Goal: Task Accomplishment & Management: Manage account settings

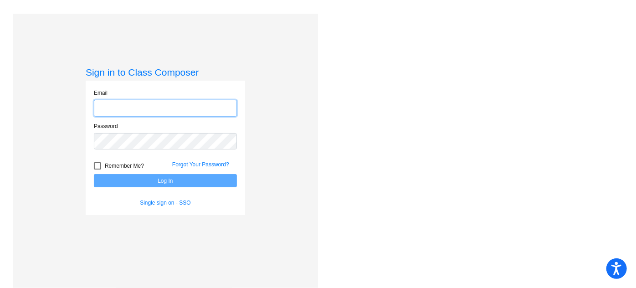
type input "[DOMAIN_NAME][EMAIL_ADDRESS][DOMAIN_NAME]"
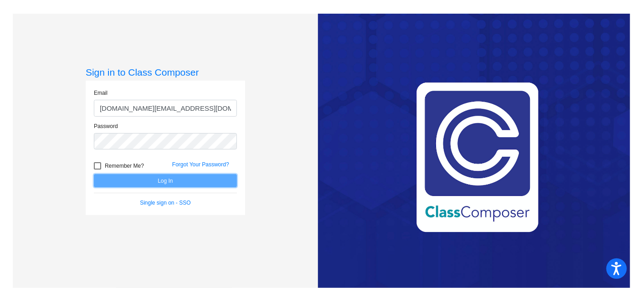
click at [137, 183] on button "Log In" at bounding box center [165, 180] width 143 height 13
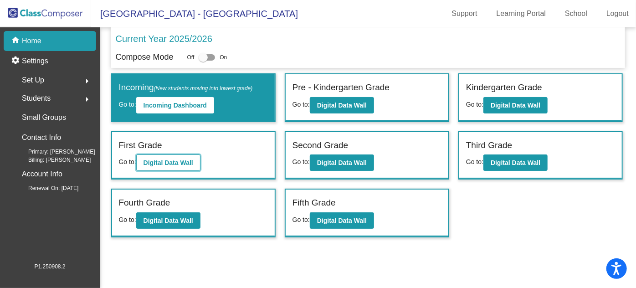
click at [172, 161] on b "Digital Data Wall" at bounding box center [169, 162] width 50 height 7
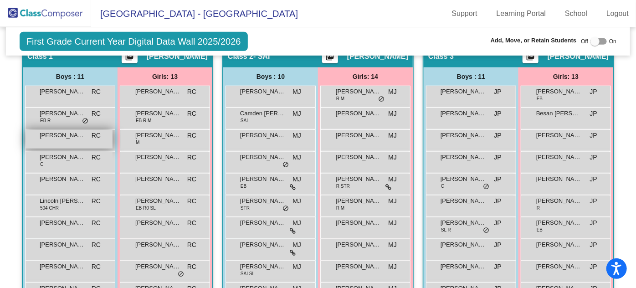
scroll to position [248, 0]
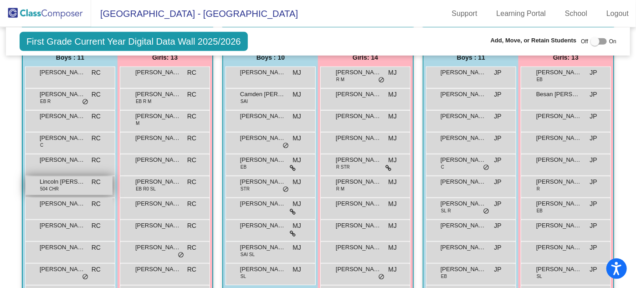
click at [113, 189] on div "Lincoln [PERSON_NAME] 504 CHR RC lock do_not_disturb_alt" at bounding box center [69, 185] width 87 height 19
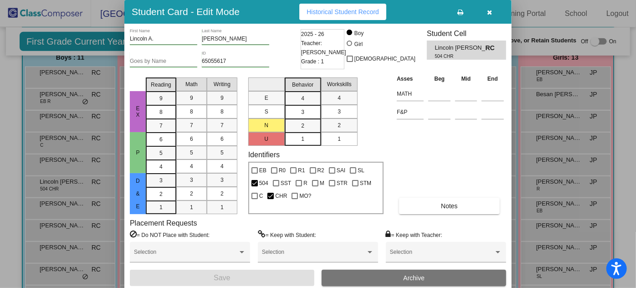
click at [460, 12] on icon at bounding box center [461, 12] width 6 height 6
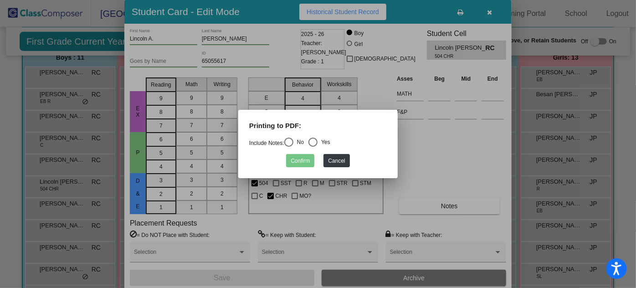
click at [491, 9] on div at bounding box center [318, 144] width 636 height 288
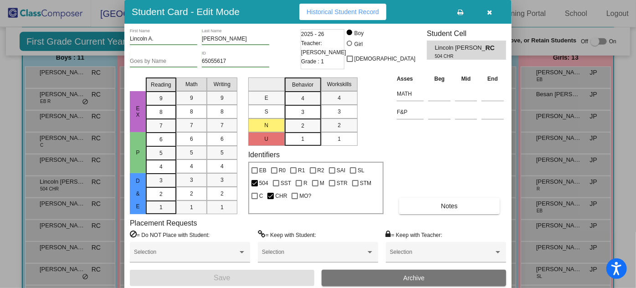
click at [489, 10] on icon "button" at bounding box center [490, 12] width 5 height 6
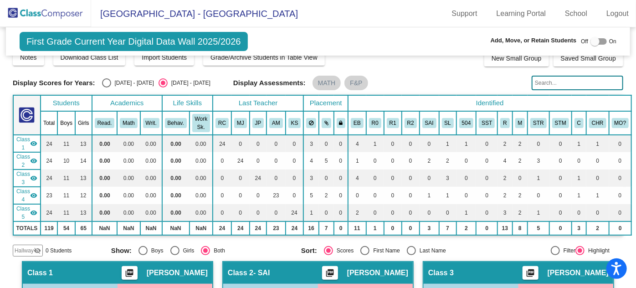
scroll to position [0, 0]
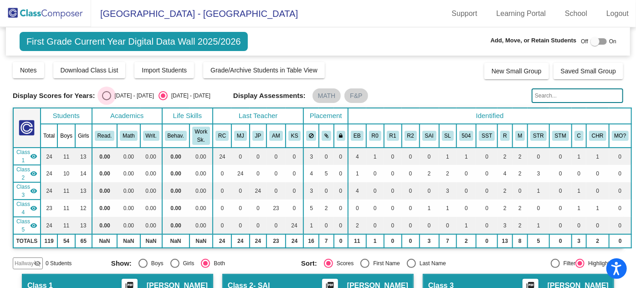
click at [139, 94] on div "[DATE] - [DATE]" at bounding box center [132, 96] width 43 height 8
click at [107, 100] on input "[DATE] - [DATE]" at bounding box center [106, 100] width 0 height 0
radio input "true"
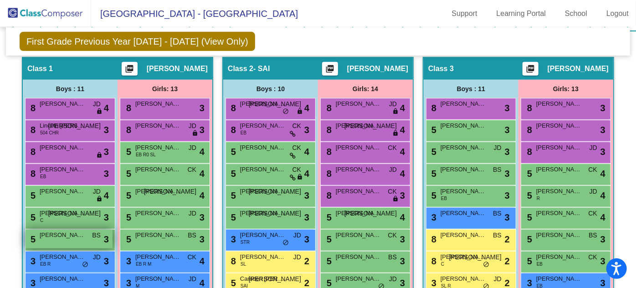
scroll to position [207, 0]
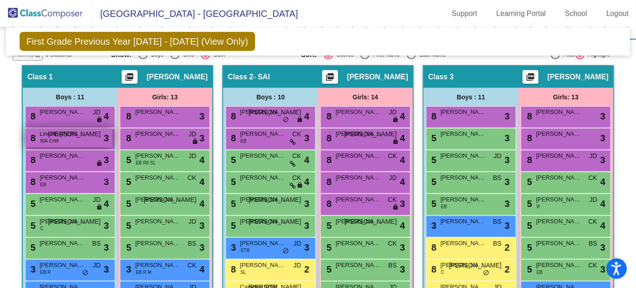
click at [113, 129] on div "8 Lincoln [PERSON_NAME] 504 CHR JO lock do_not_disturb_alt 3" at bounding box center [69, 138] width 87 height 19
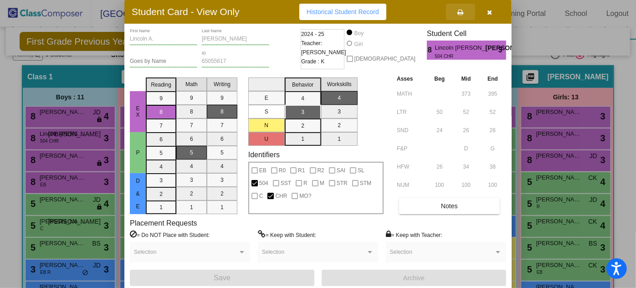
click at [458, 12] on icon at bounding box center [461, 12] width 6 height 6
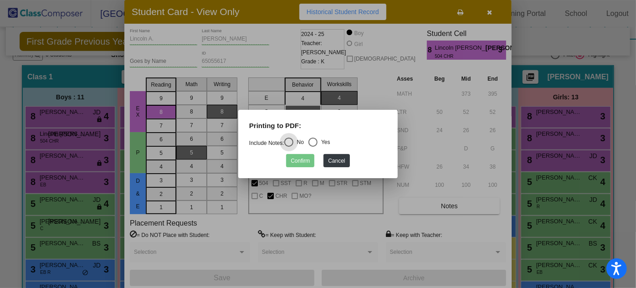
click at [314, 142] on div "Select an option" at bounding box center [313, 142] width 9 height 9
click at [313, 147] on input "Yes" at bounding box center [313, 147] width 0 height 0
radio input "true"
click at [299, 160] on button "Confirm" at bounding box center [300, 160] width 28 height 13
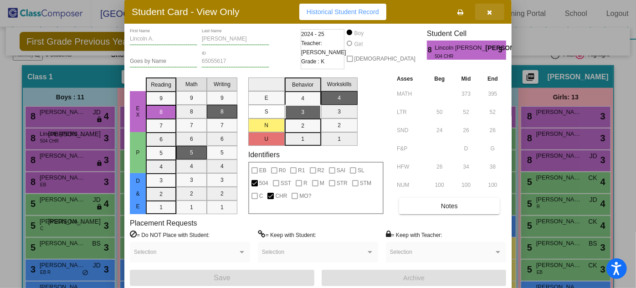
click at [488, 10] on icon "button" at bounding box center [490, 12] width 5 height 6
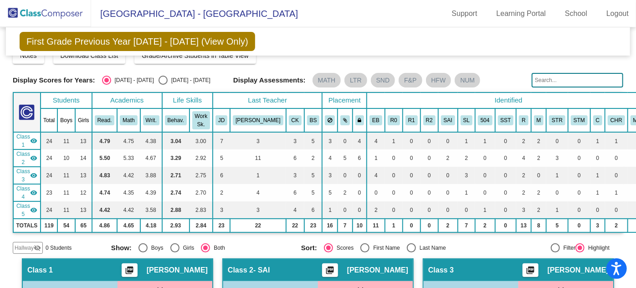
scroll to position [0, 0]
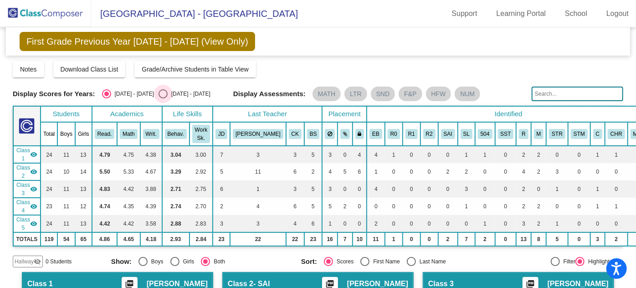
click at [169, 91] on div "[DATE] - [DATE]" at bounding box center [189, 94] width 43 height 8
click at [163, 98] on input "[DATE] - [DATE]" at bounding box center [163, 98] width 0 height 0
radio input "true"
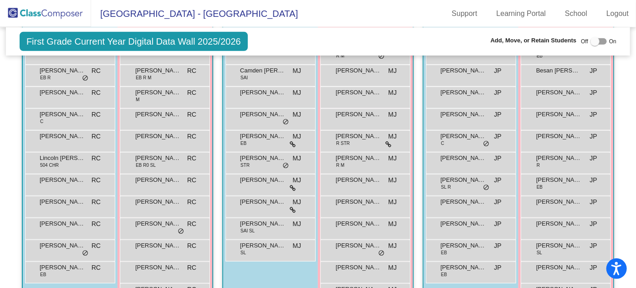
scroll to position [290, 0]
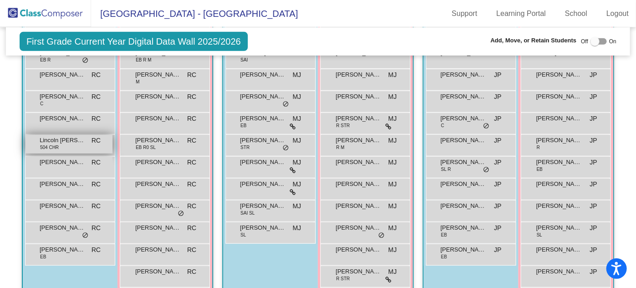
click at [85, 138] on span "Lincoln [PERSON_NAME]" at bounding box center [63, 140] width 46 height 9
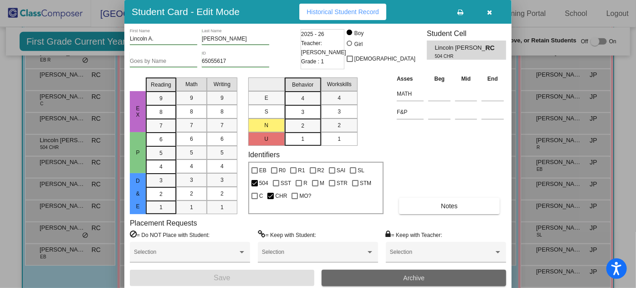
click at [428, 278] on button "Archive" at bounding box center [414, 278] width 185 height 16
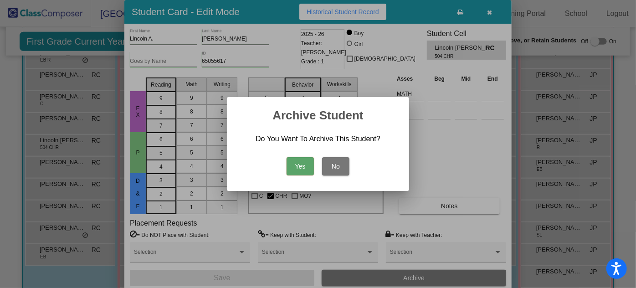
click at [302, 170] on button "Yes" at bounding box center [300, 166] width 27 height 18
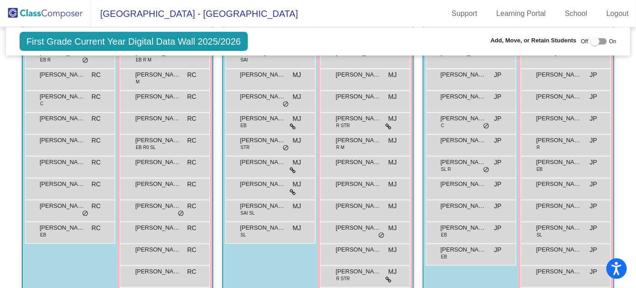
click at [55, 17] on img at bounding box center [45, 13] width 91 height 27
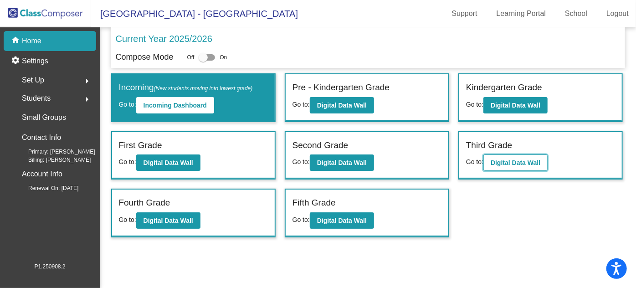
click at [520, 165] on button "Digital Data Wall" at bounding box center [516, 162] width 64 height 16
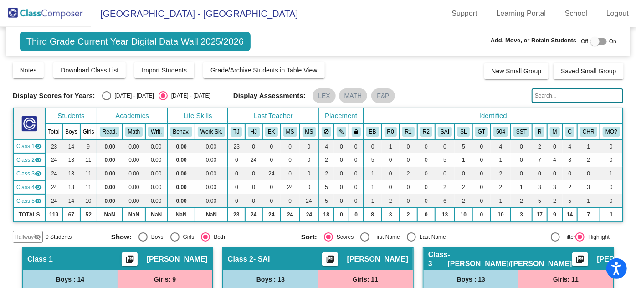
click at [104, 94] on div "Select an option" at bounding box center [106, 95] width 9 height 9
click at [106, 100] on input "[DATE] - [DATE]" at bounding box center [106, 100] width 0 height 0
radio input "true"
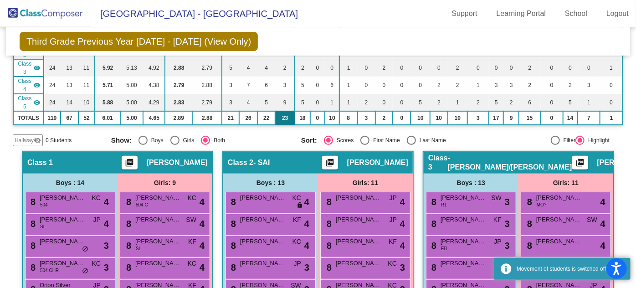
scroll to position [124, 0]
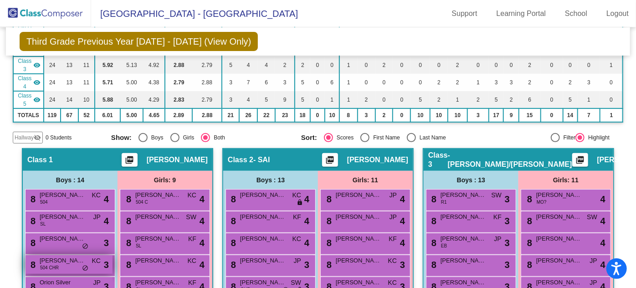
click at [85, 256] on span "[PERSON_NAME]" at bounding box center [63, 260] width 46 height 9
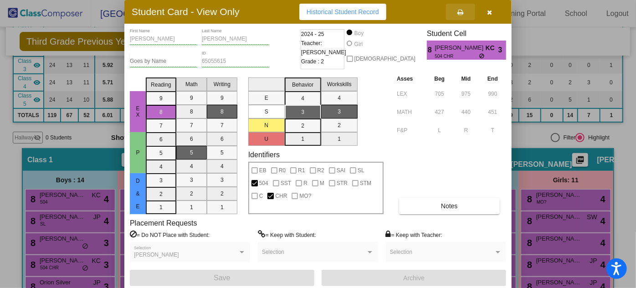
click at [461, 13] on icon at bounding box center [461, 12] width 6 height 6
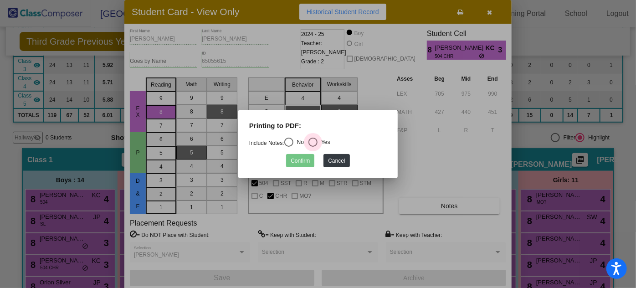
click at [314, 144] on div "Select an option" at bounding box center [313, 142] width 9 height 9
click at [313, 147] on input "Yes" at bounding box center [313, 147] width 0 height 0
radio input "true"
click at [306, 160] on button "Confirm" at bounding box center [300, 160] width 28 height 13
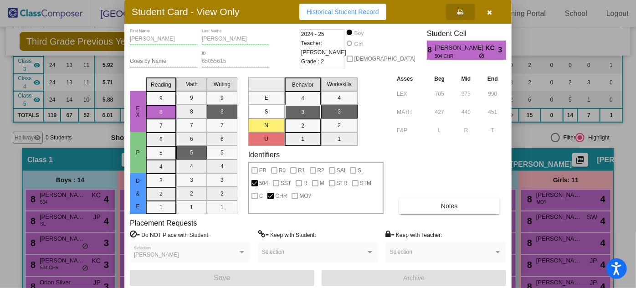
click at [493, 9] on button "button" at bounding box center [489, 12] width 29 height 16
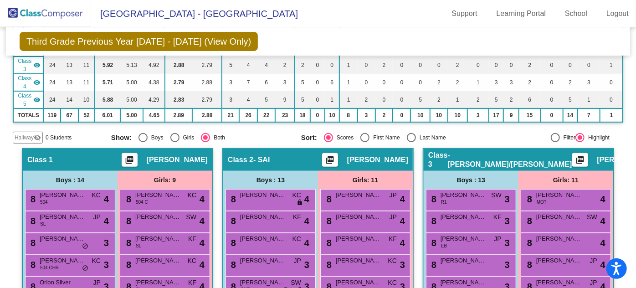
scroll to position [0, 0]
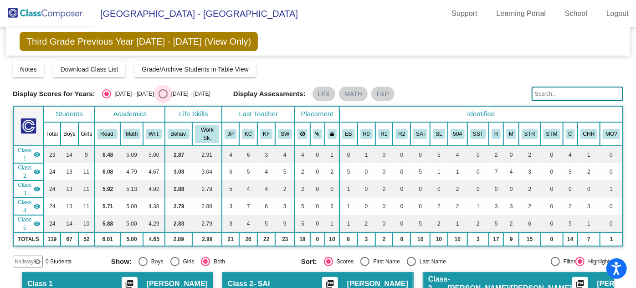
click at [159, 95] on div "Select an option" at bounding box center [163, 93] width 9 height 9
click at [163, 98] on input "[DATE] - [DATE]" at bounding box center [163, 98] width 0 height 0
radio input "true"
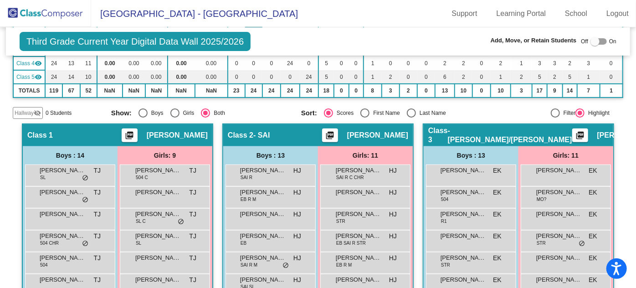
scroll to position [165, 0]
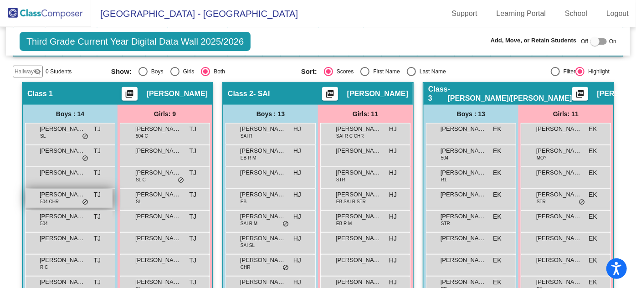
click at [59, 200] on span "504 CHR" at bounding box center [49, 201] width 19 height 7
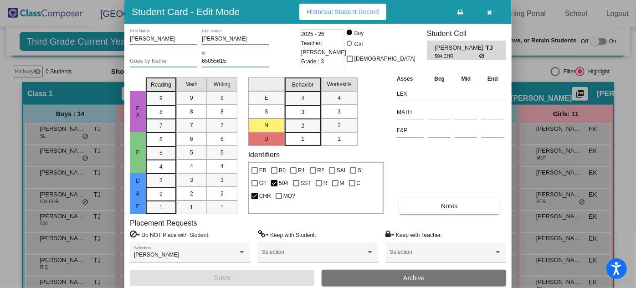
click at [416, 280] on span "Archive" at bounding box center [413, 277] width 21 height 7
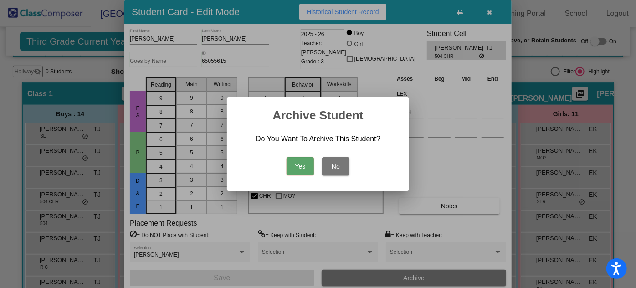
click at [301, 172] on button "Yes" at bounding box center [300, 166] width 27 height 18
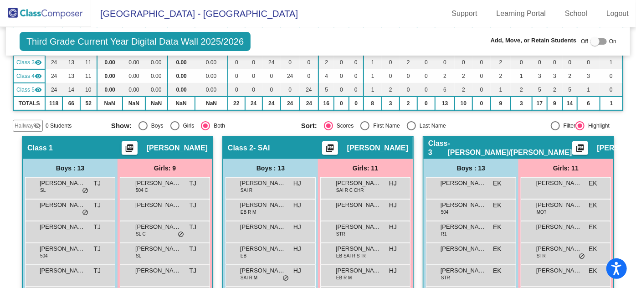
scroll to position [0, 0]
